Goal: Transaction & Acquisition: Purchase product/service

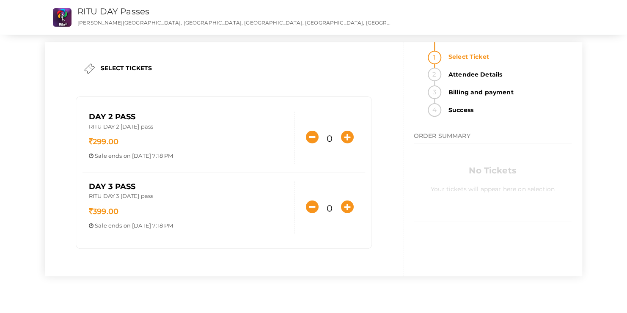
click at [112, 90] on div "Day 2 Pass RITU DAY 2 October 18th pass 299.00 Sale ends on Oct 17, 2025 7:18 P…" at bounding box center [224, 172] width 300 height 173
click at [167, 153] on p "Sale ends on Oct 17, 2025 7:18 PM" at bounding box center [188, 156] width 199 height 8
click at [91, 158] on p "Sale ends on Oct 17, 2025 7:18 PM" at bounding box center [188, 156] width 199 height 8
click at [346, 131] on icon "button" at bounding box center [347, 137] width 13 height 13
type input "1"
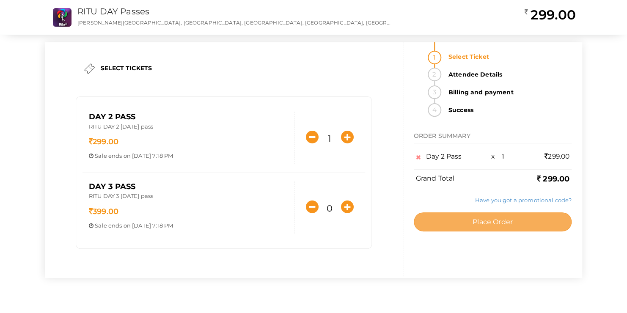
drag, startPoint x: 458, startPoint y: 215, endPoint x: 462, endPoint y: 214, distance: 4.3
click at [463, 215] on button "Place Order" at bounding box center [493, 221] width 158 height 19
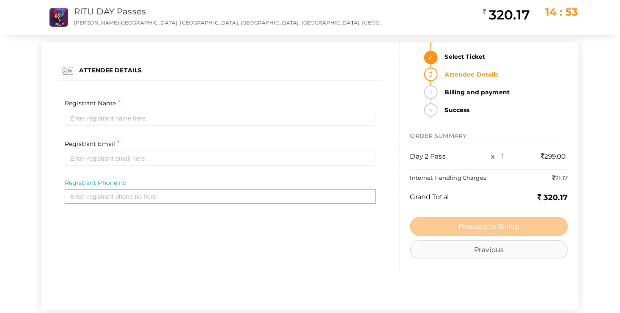
click at [508, 251] on button "Previous" at bounding box center [489, 249] width 158 height 19
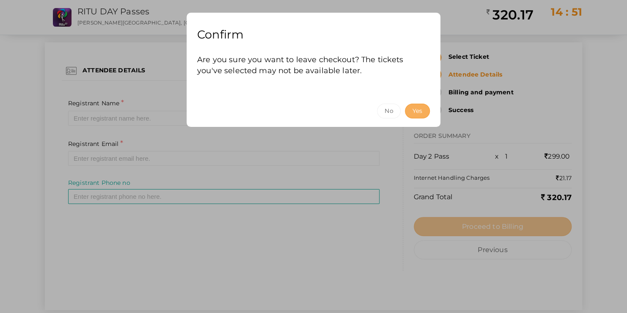
click at [413, 110] on button "Yes" at bounding box center [417, 111] width 25 height 15
